Goal: Communication & Community: Connect with others

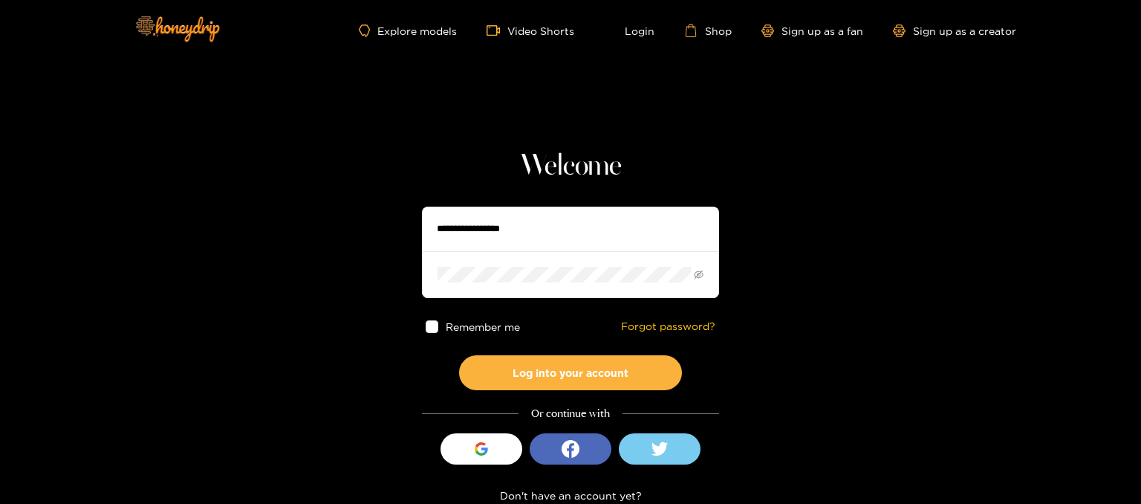
click at [542, 237] on input "text" at bounding box center [570, 229] width 297 height 45
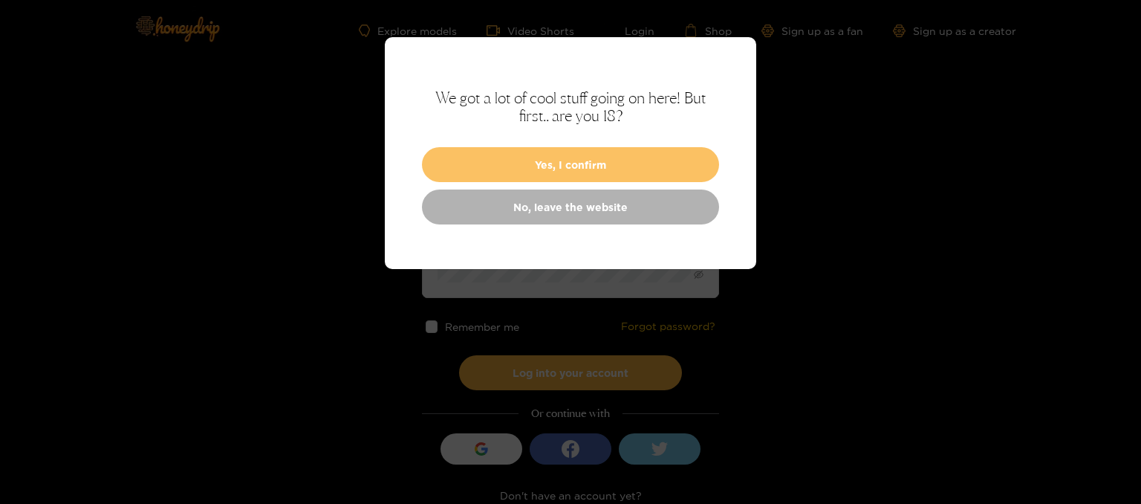
click at [608, 167] on button "Yes, I confirm" at bounding box center [570, 164] width 297 height 35
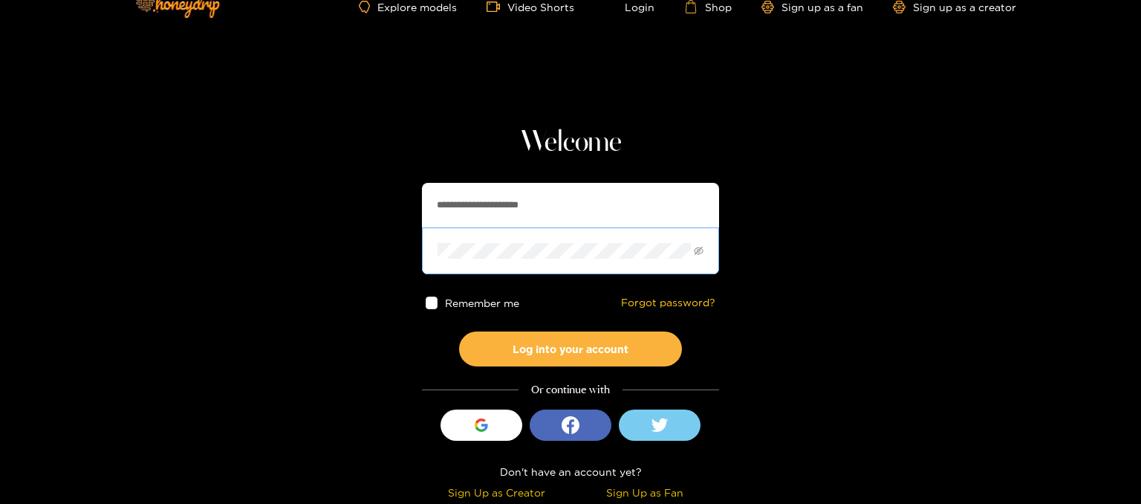
scroll to position [24, 0]
click at [468, 305] on span "Remember me" at bounding box center [483, 302] width 74 height 11
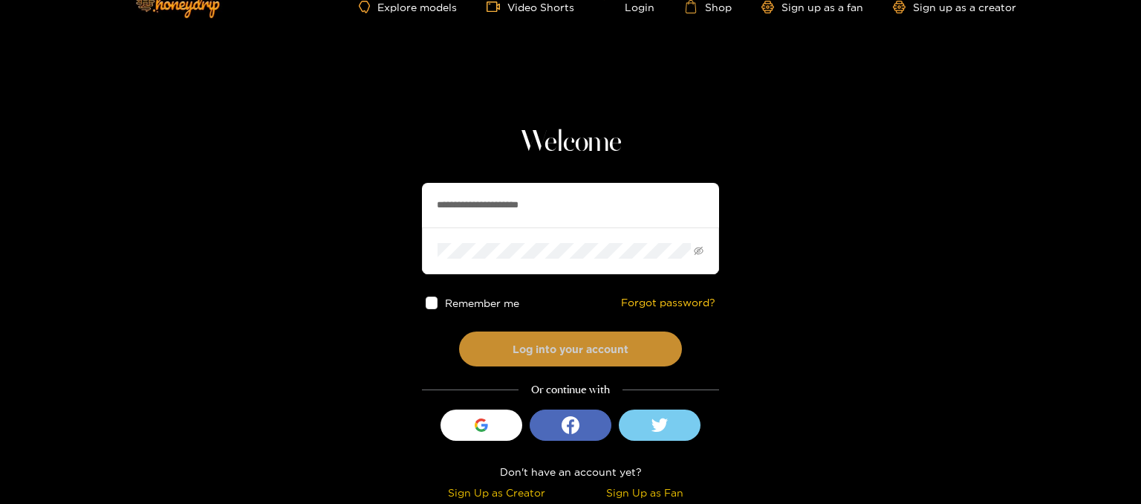
click at [557, 351] on button "Log into your account" at bounding box center [570, 348] width 223 height 35
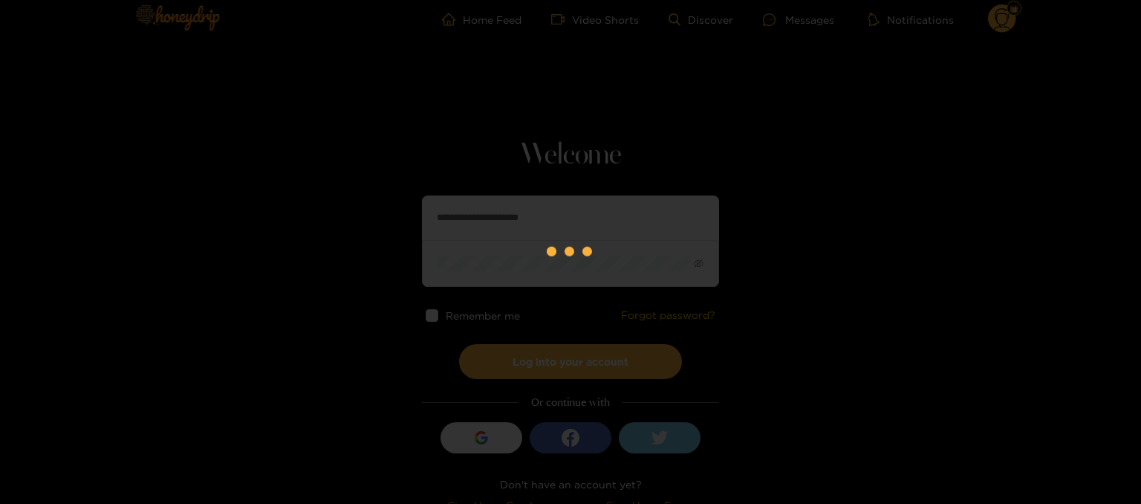
scroll to position [3, 0]
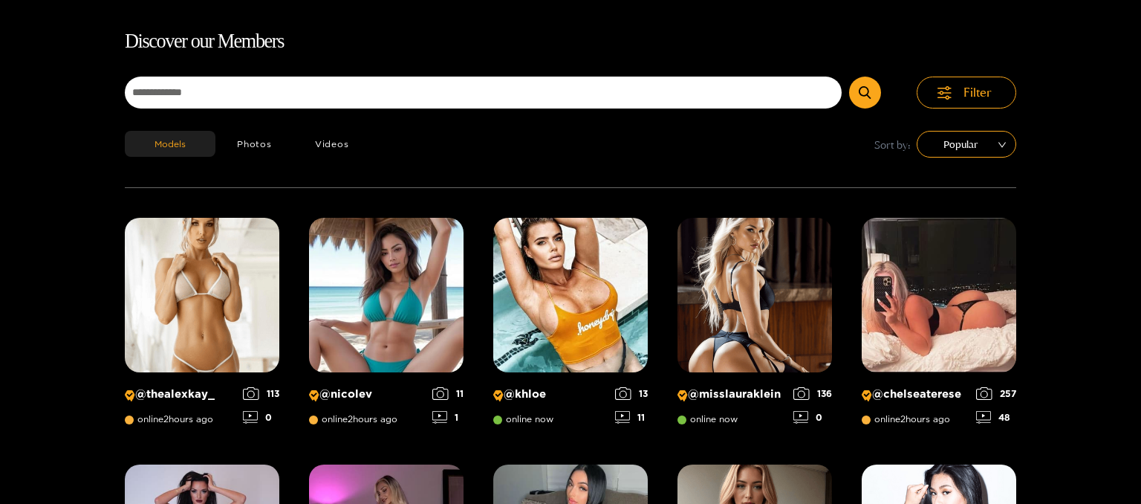
scroll to position [91, 0]
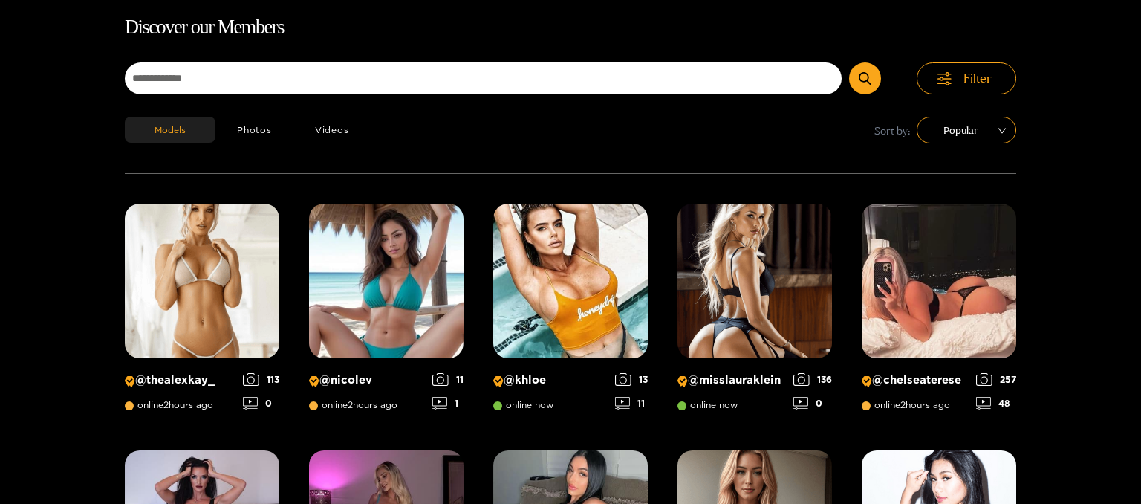
click at [736, 29] on h1 "Discover our Members" at bounding box center [571, 27] width 892 height 31
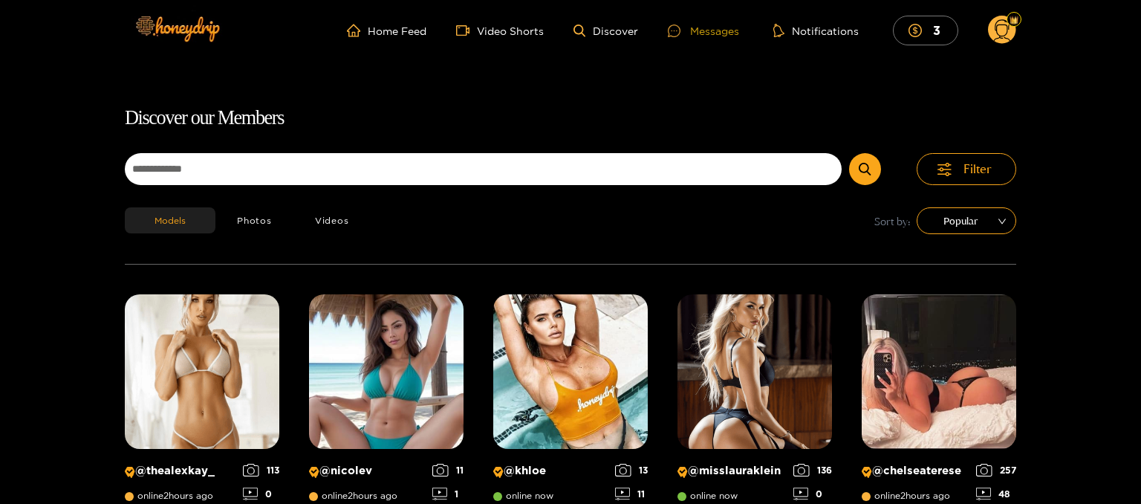
click at [706, 28] on div "Messages" at bounding box center [703, 30] width 71 height 17
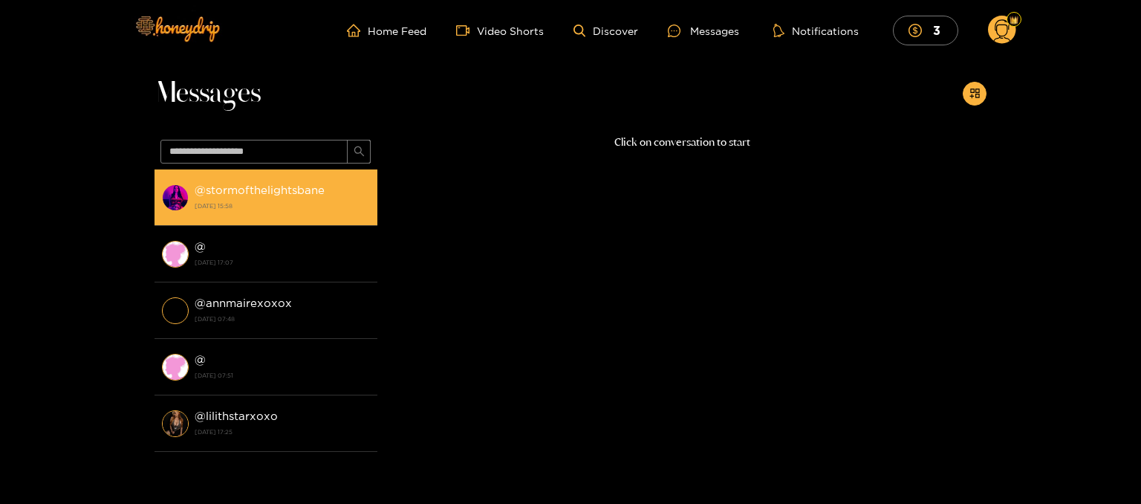
click at [296, 186] on strong "@ stormofthelightsbane" at bounding box center [260, 190] width 130 height 13
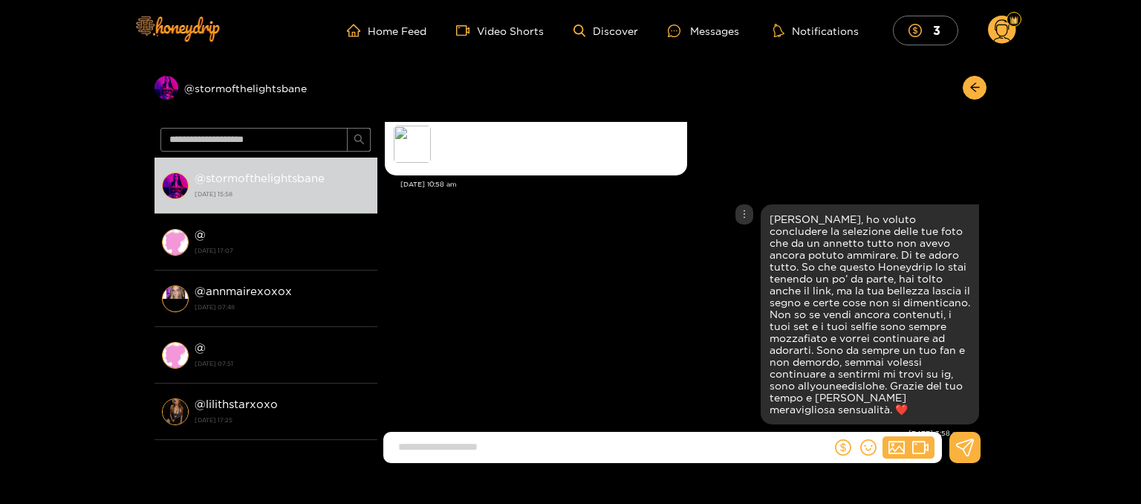
scroll to position [2108, 0]
click at [218, 85] on div "Preview @ stormofthelightsbane" at bounding box center [266, 88] width 223 height 24
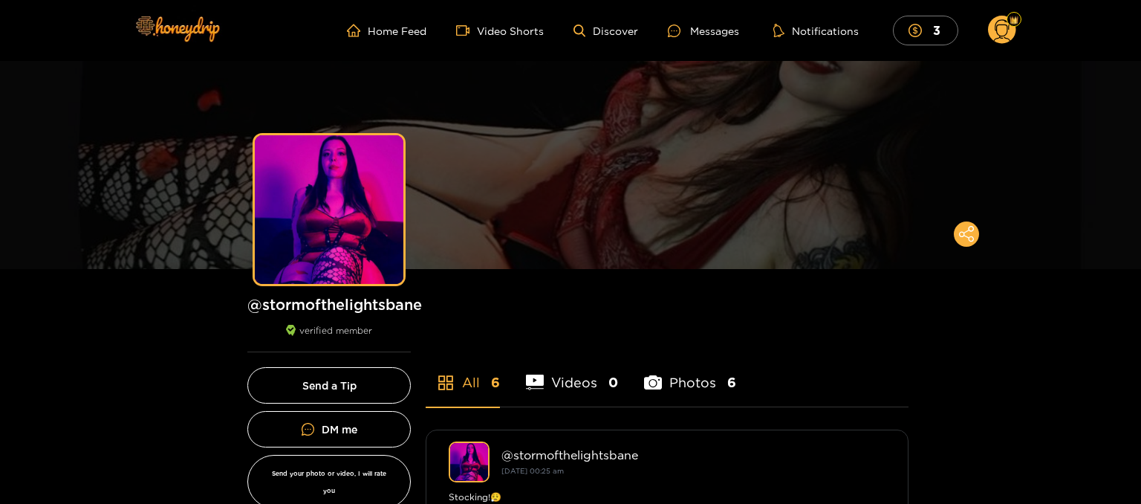
click at [1000, 27] on circle at bounding box center [1002, 30] width 28 height 28
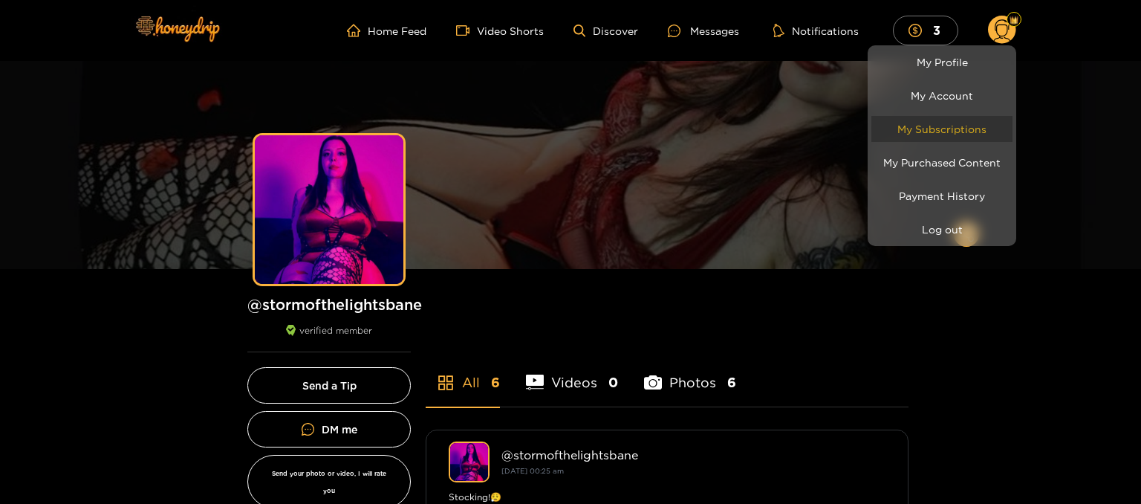
click at [952, 132] on link "My Subscriptions" at bounding box center [941, 129] width 141 height 26
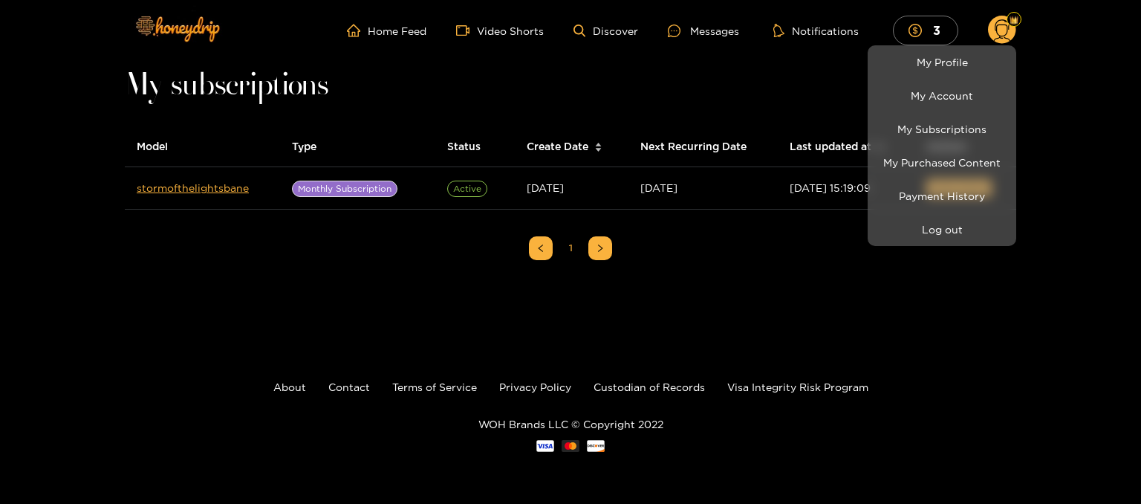
click at [373, 188] on div at bounding box center [570, 252] width 1141 height 504
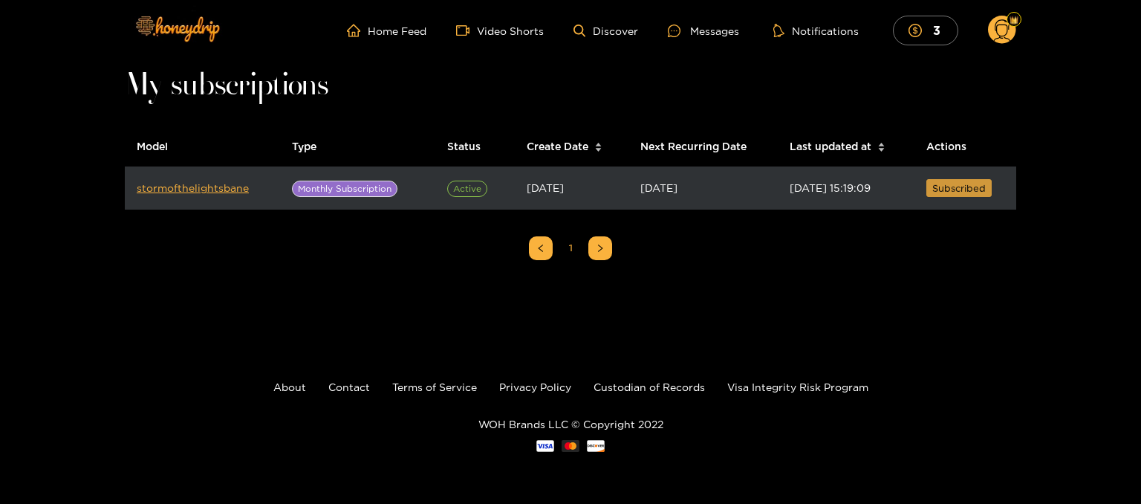
click at [944, 195] on span "Subscribed" at bounding box center [958, 188] width 53 height 15
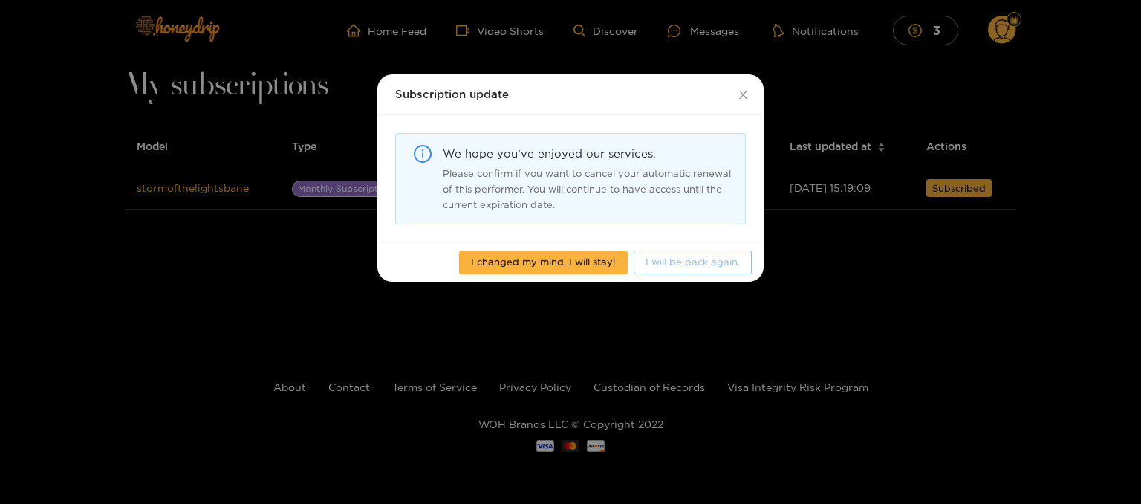
click at [677, 261] on span "I will be back again." at bounding box center [693, 261] width 94 height 15
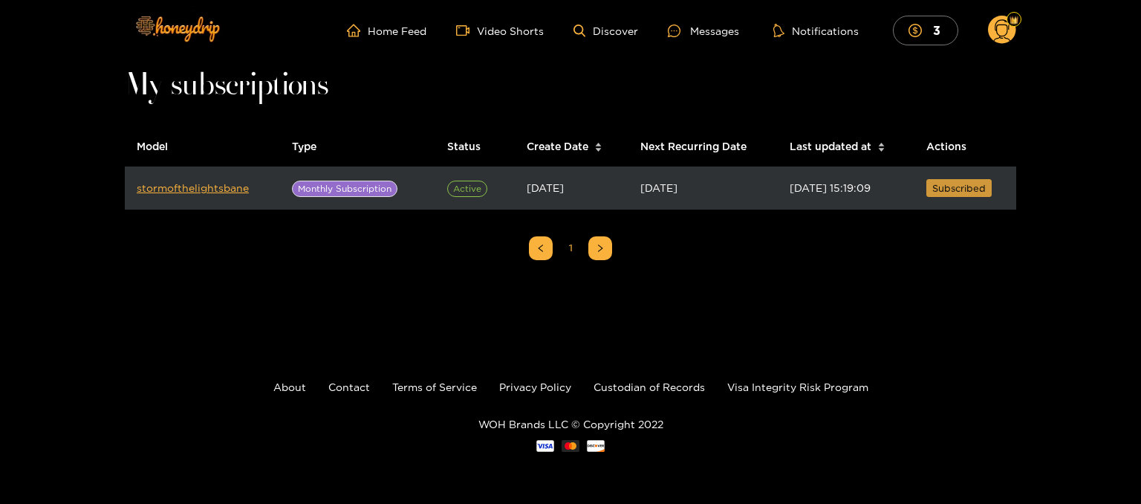
click at [957, 189] on span "Subscribed" at bounding box center [958, 188] width 53 height 15
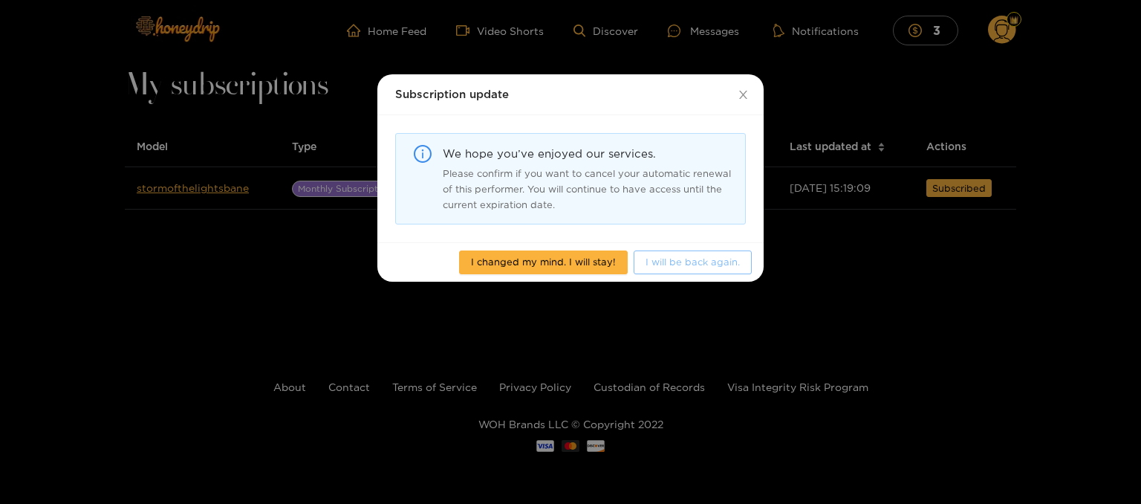
click at [678, 256] on span "I will be back again." at bounding box center [693, 261] width 94 height 15
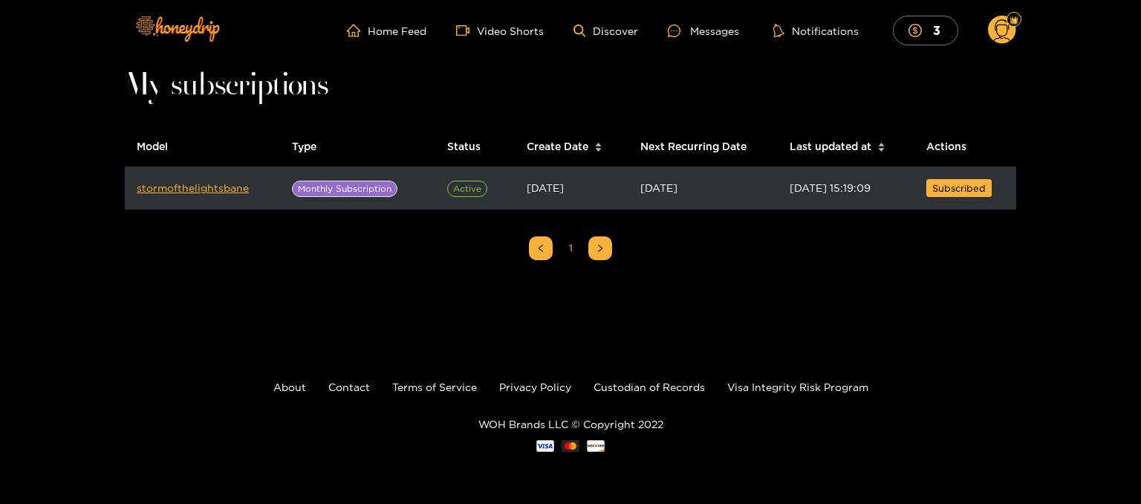
click at [456, 192] on span "Active" at bounding box center [467, 189] width 40 height 16
click at [241, 190] on link "stormofthelightsbane" at bounding box center [193, 187] width 112 height 11
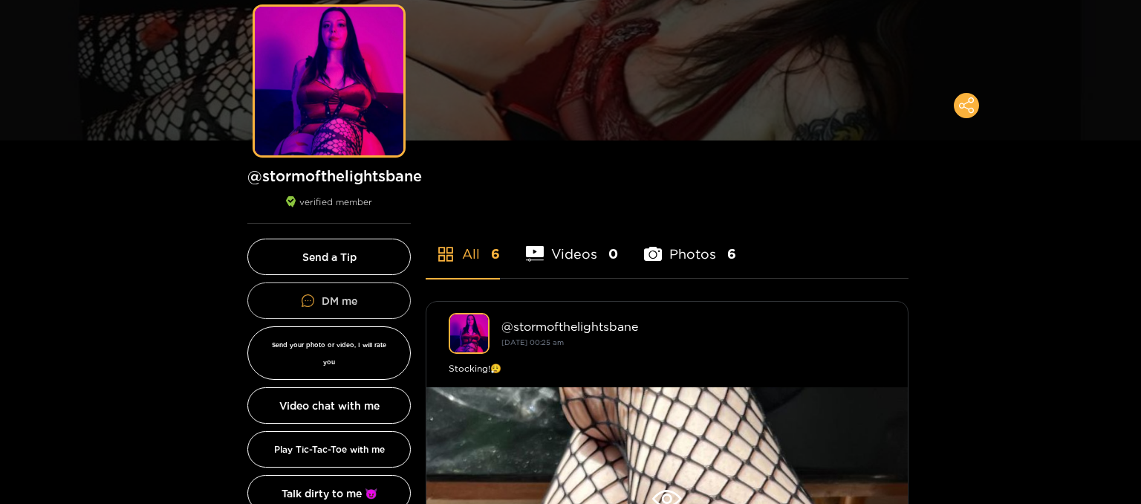
scroll to position [134, 0]
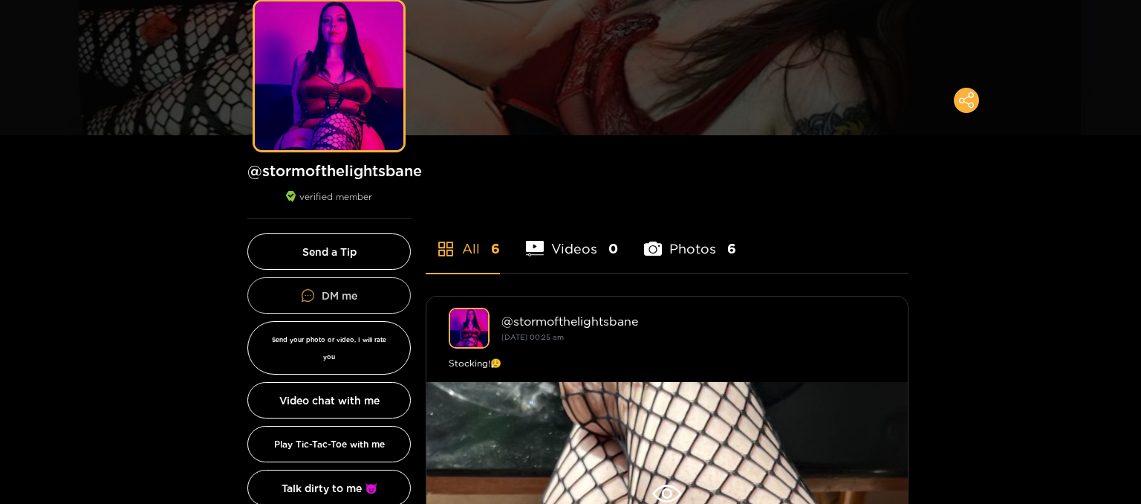
click at [381, 298] on link "DM me" at bounding box center [328, 295] width 163 height 36
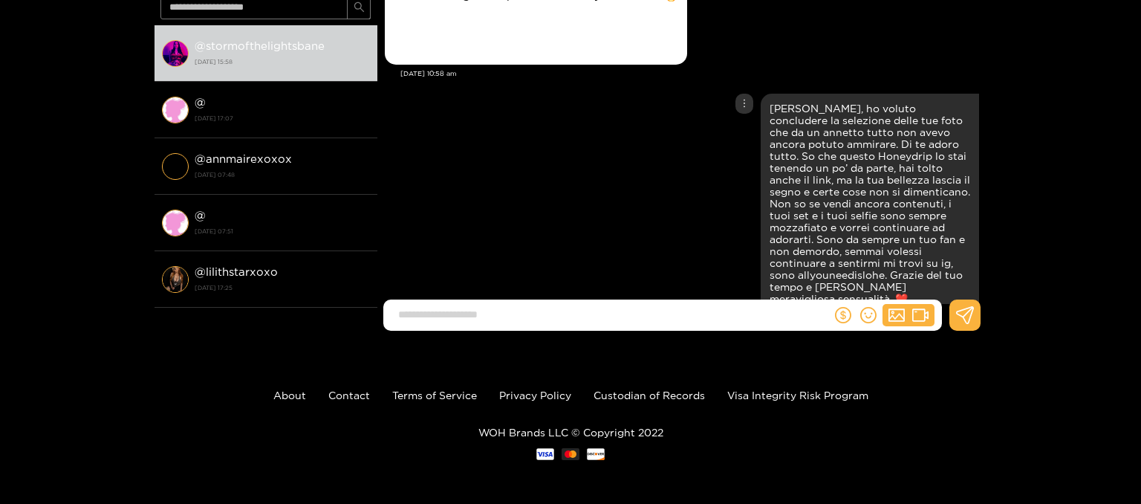
scroll to position [2076, 0]
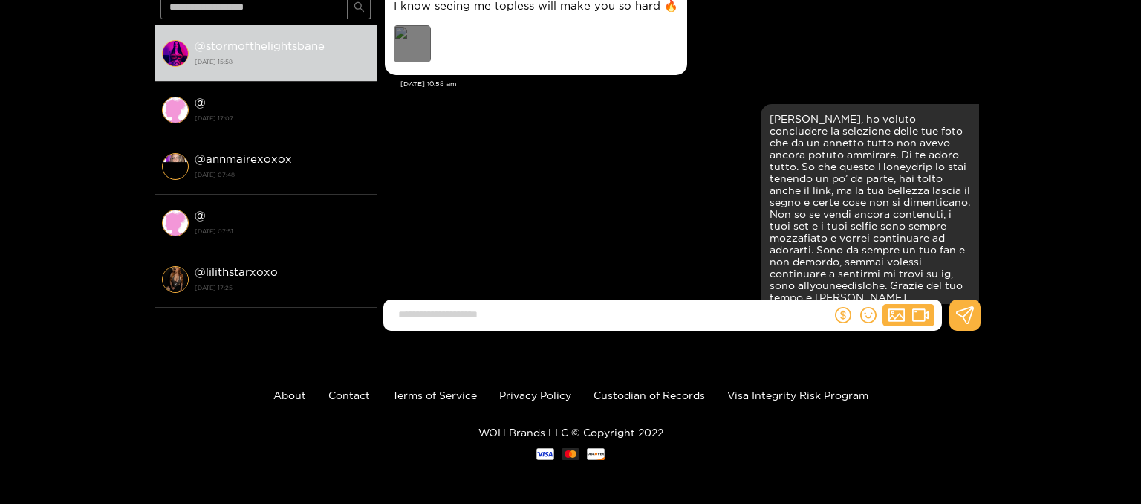
click at [415, 56] on div "Preview" at bounding box center [412, 43] width 37 height 37
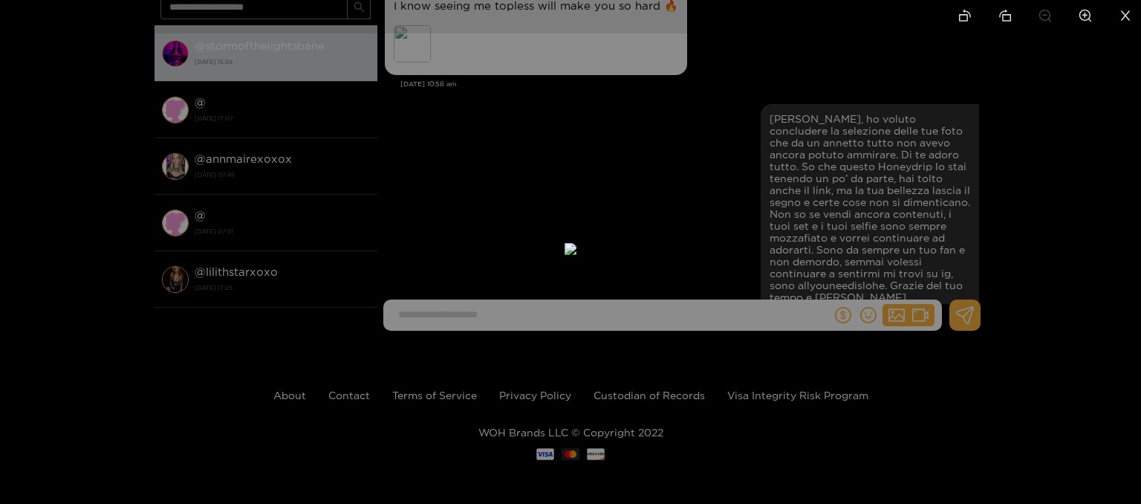
click at [715, 147] on div at bounding box center [570, 252] width 1141 height 504
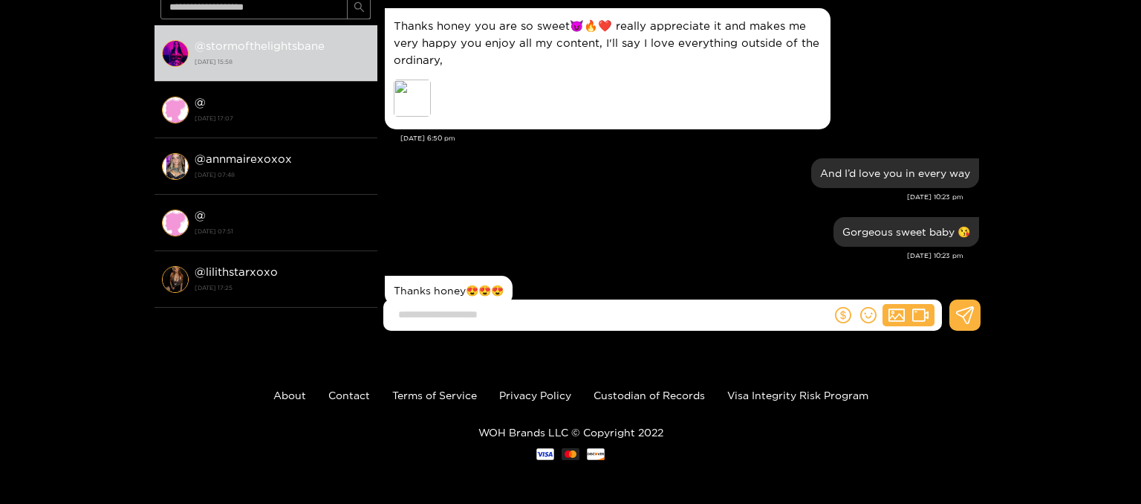
scroll to position [757, 0]
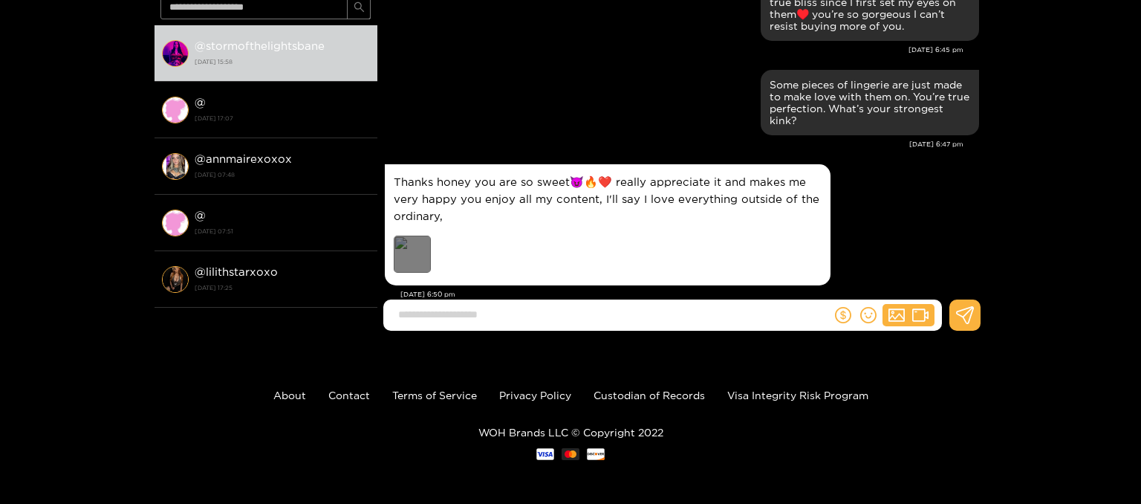
click at [418, 252] on div "Preview" at bounding box center [412, 254] width 37 height 37
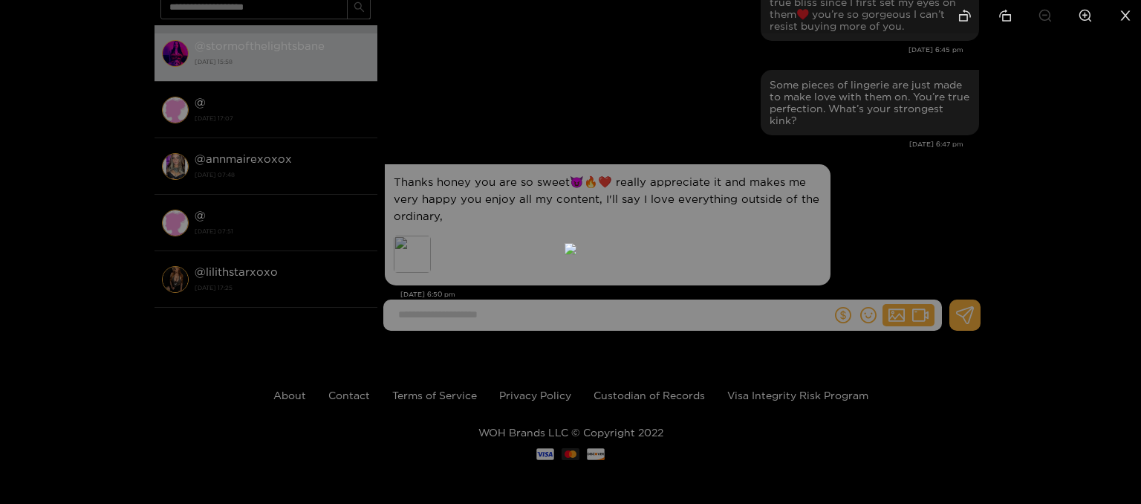
click at [926, 207] on div at bounding box center [570, 252] width 1141 height 504
